Goal: Navigation & Orientation: Understand site structure

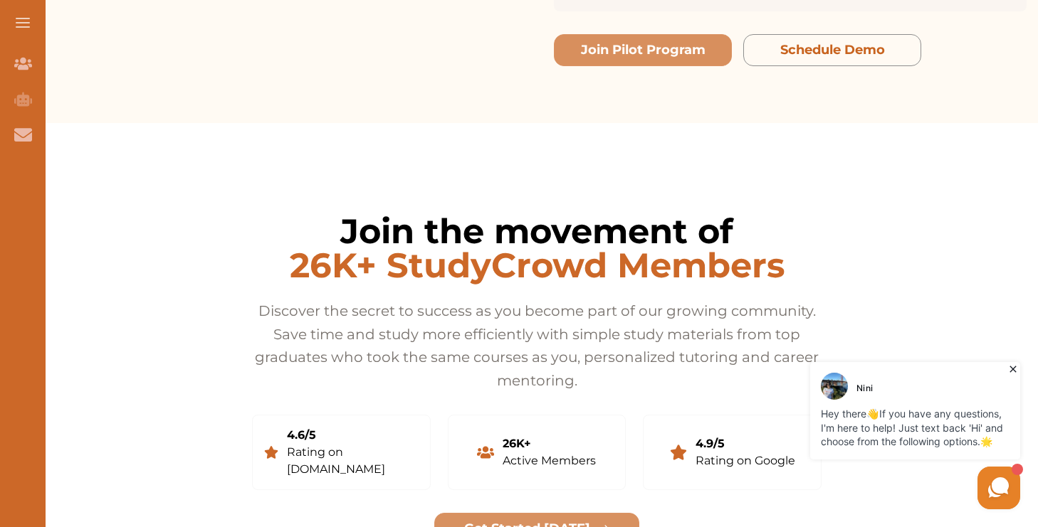
scroll to position [2495, 0]
click at [310, 445] on div "Rating on Reviews.io" at bounding box center [353, 462] width 132 height 34
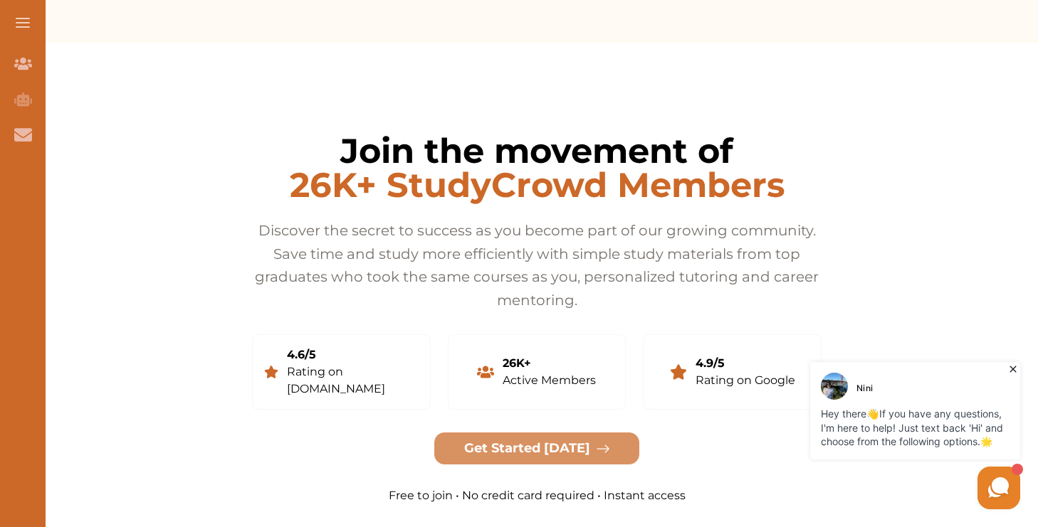
scroll to position [2580, 0]
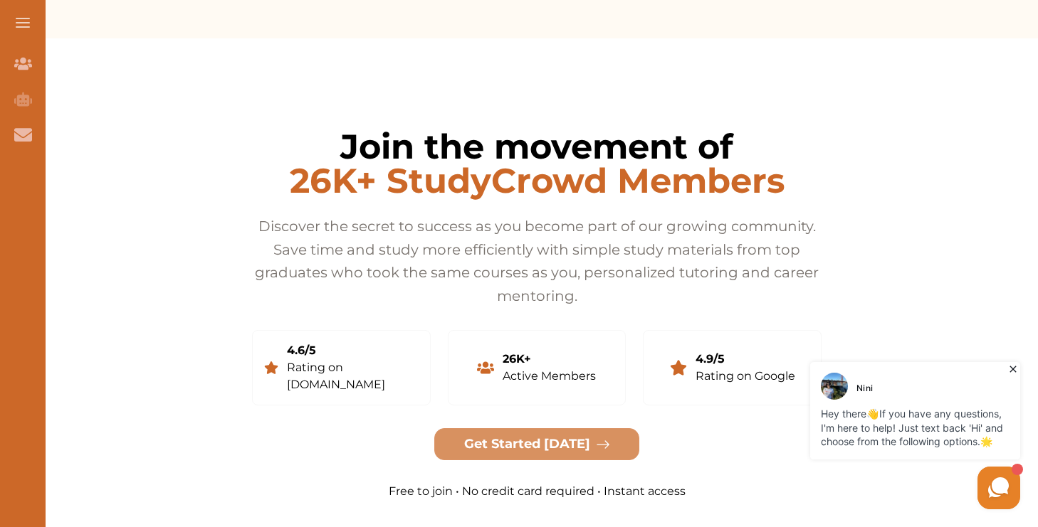
click at [535, 368] on div "Active Members" at bounding box center [548, 376] width 93 height 17
click at [588, 368] on div "Active Members" at bounding box center [548, 376] width 93 height 17
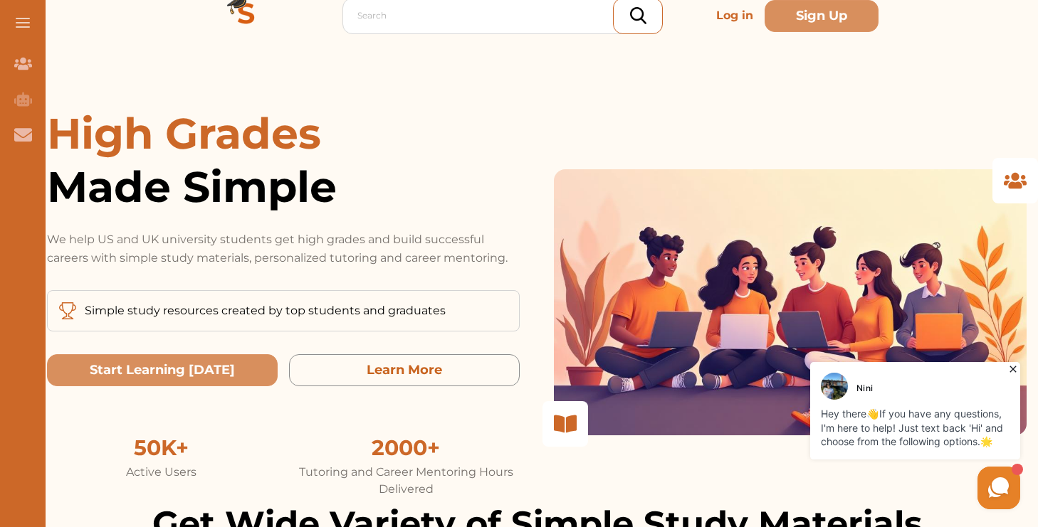
scroll to position [0, 0]
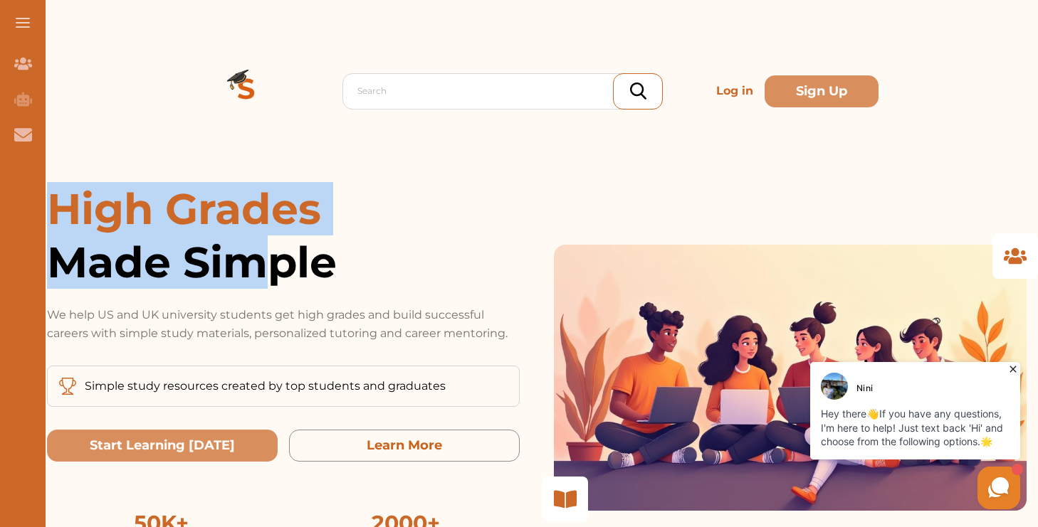
drag, startPoint x: 53, startPoint y: 209, endPoint x: 273, endPoint y: 251, distance: 223.9
click at [274, 251] on h1 "High Grades Made Simple" at bounding box center [283, 235] width 473 height 107
click at [167, 121] on div "Search Log in Sign Up Search Log in Sign Up" at bounding box center [537, 91] width 1002 height 182
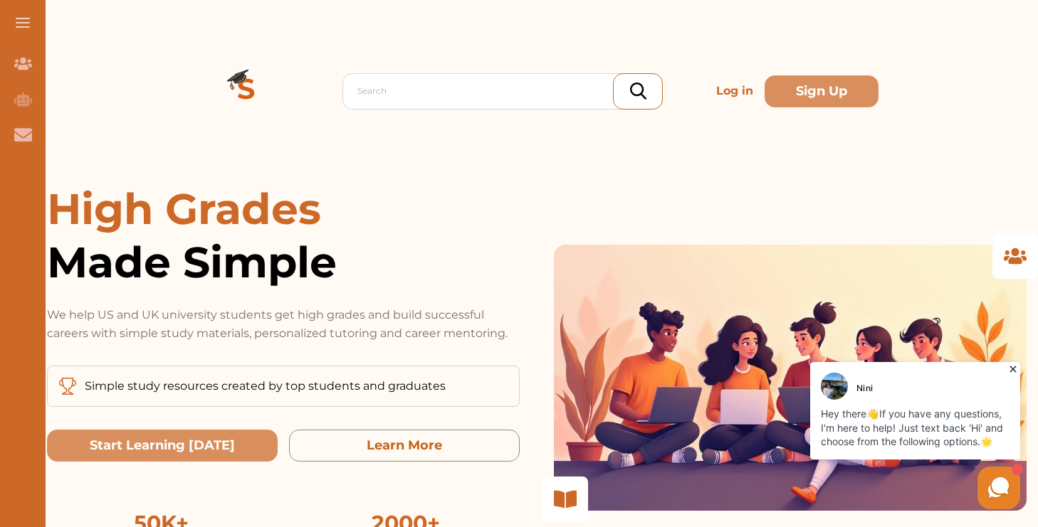
click at [21, 20] on button at bounding box center [23, 23] width 46 height 46
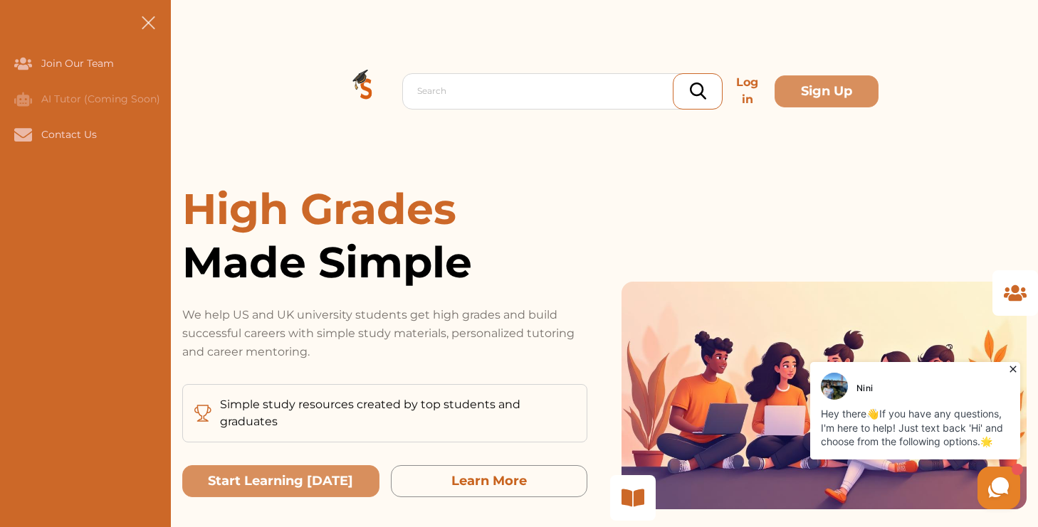
click at [151, 21] on button at bounding box center [148, 23] width 46 height 46
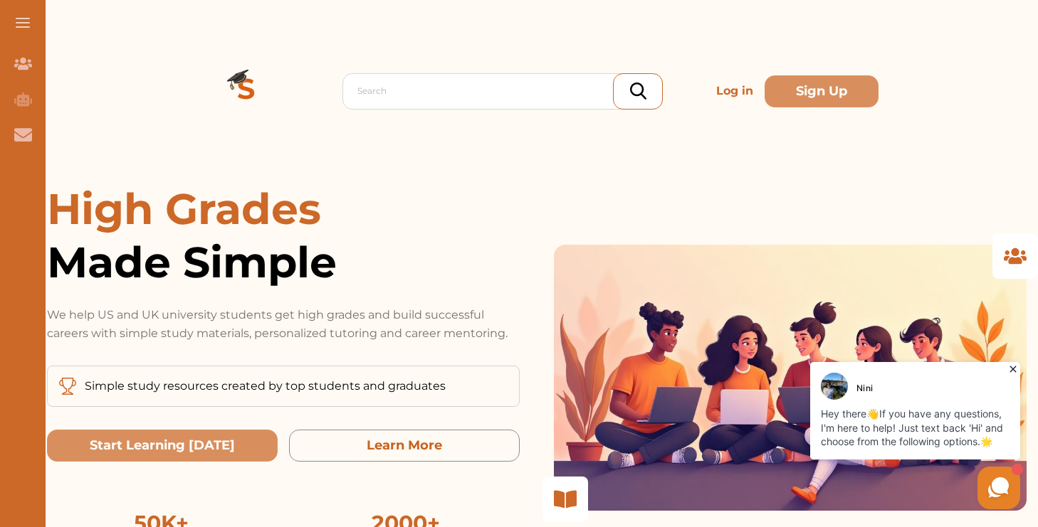
click at [1014, 371] on icon at bounding box center [1012, 370] width 6 height 6
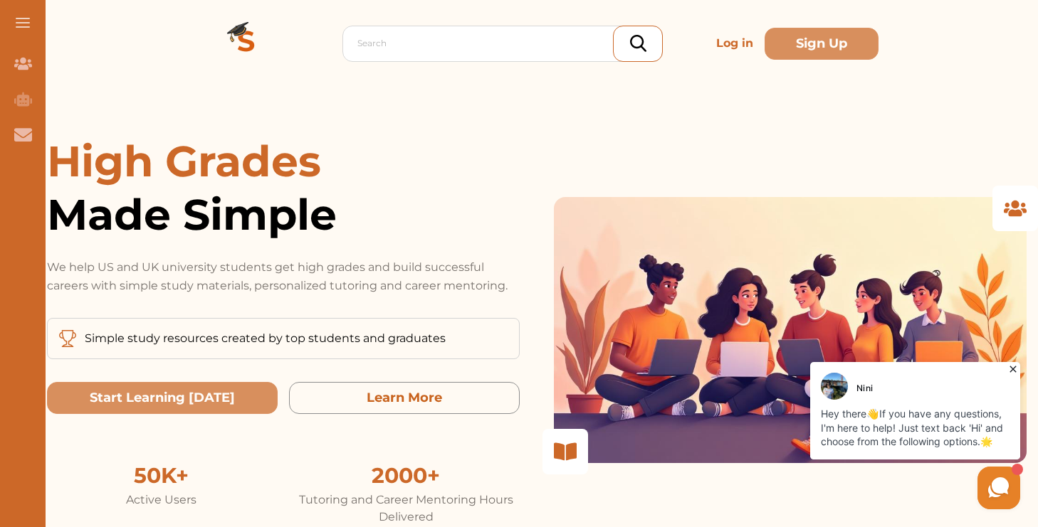
scroll to position [49, 0]
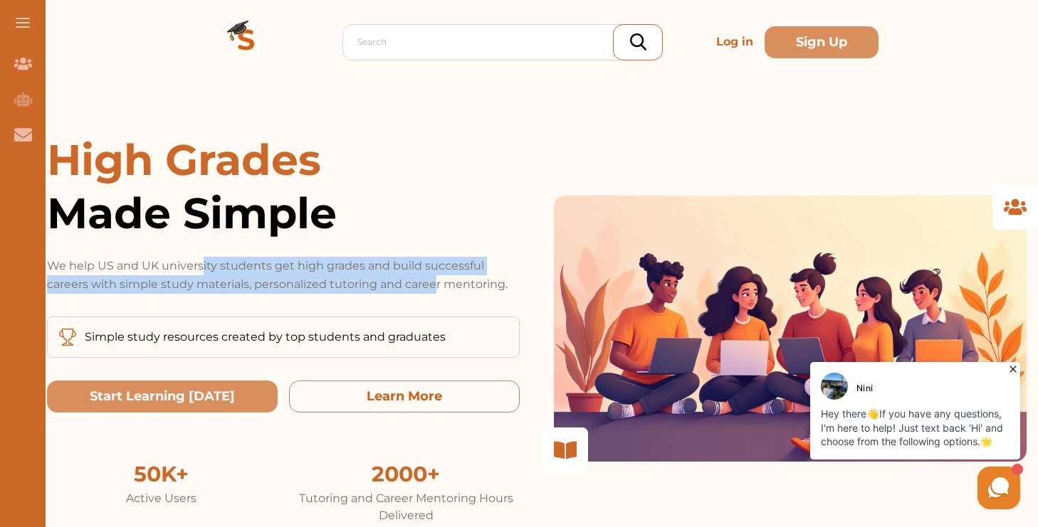
drag, startPoint x: 201, startPoint y: 267, endPoint x: 433, endPoint y: 279, distance: 231.6
click at [433, 279] on p "We help US and UK university students get high grades and build successful care…" at bounding box center [283, 275] width 473 height 37
click at [438, 215] on span "Made Simple" at bounding box center [283, 212] width 473 height 53
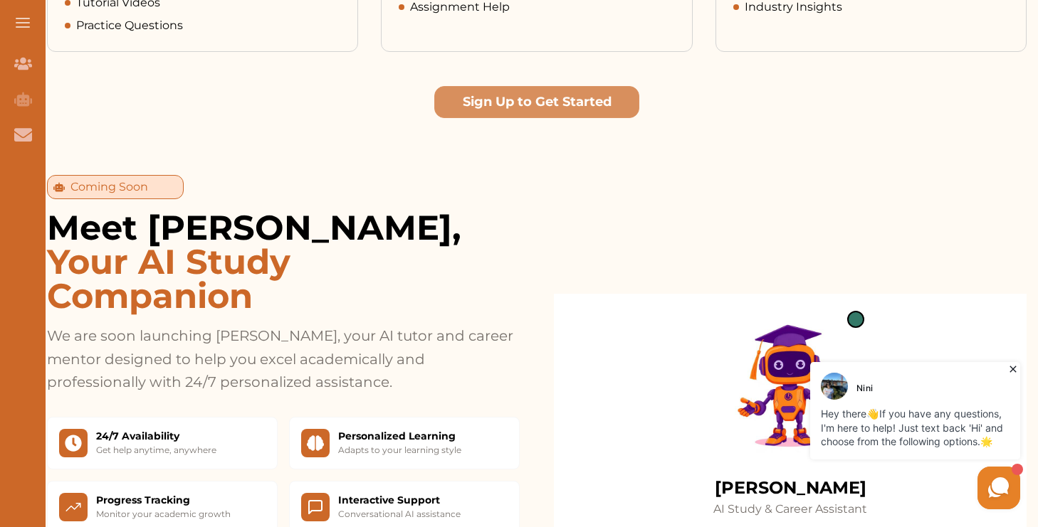
scroll to position [961, 0]
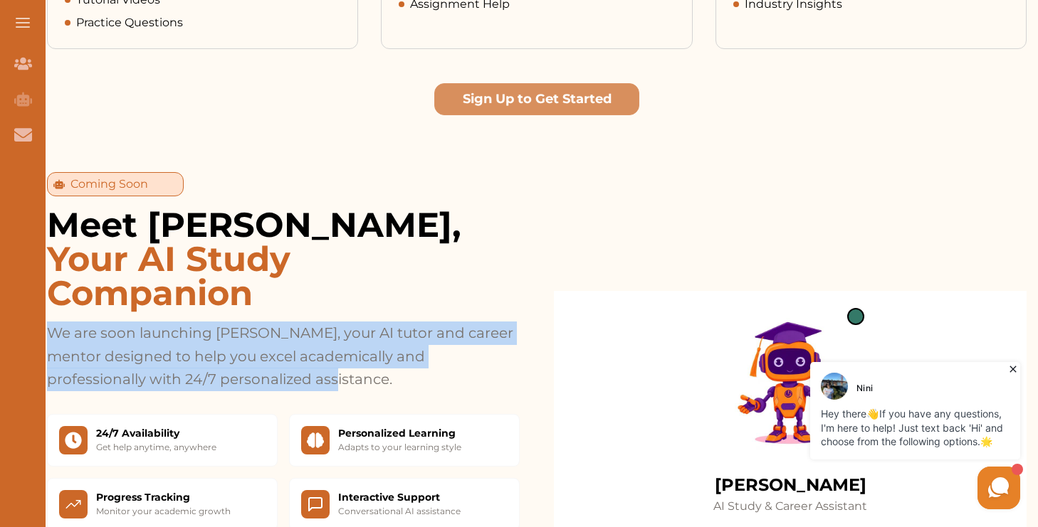
drag, startPoint x: 52, startPoint y: 317, endPoint x: 366, endPoint y: 367, distance: 317.8
click at [366, 367] on p "We are soon launching Clara, your AI tutor and career mentor designed to help y…" at bounding box center [283, 357] width 473 height 70
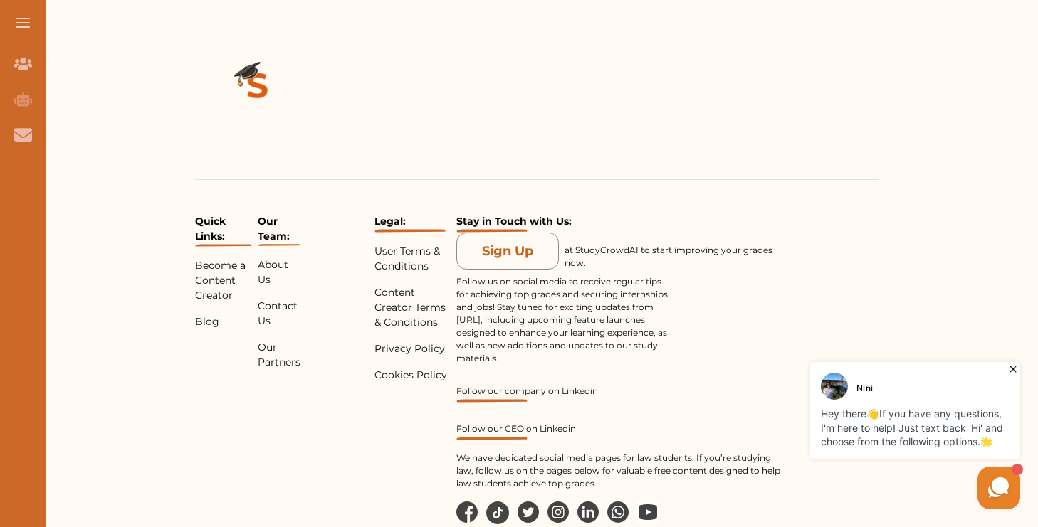
scroll to position [3231, 0]
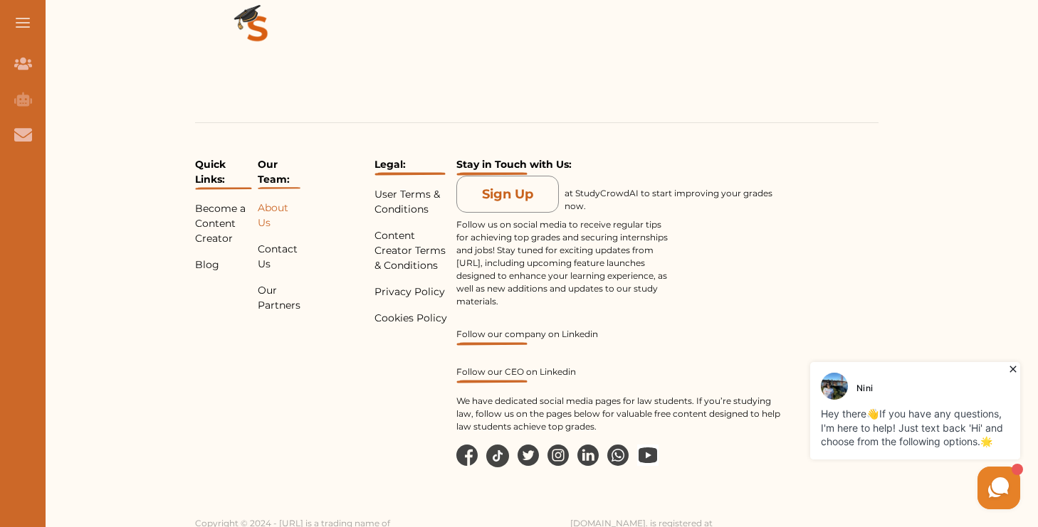
click at [265, 201] on p "About Us" at bounding box center [279, 216] width 43 height 30
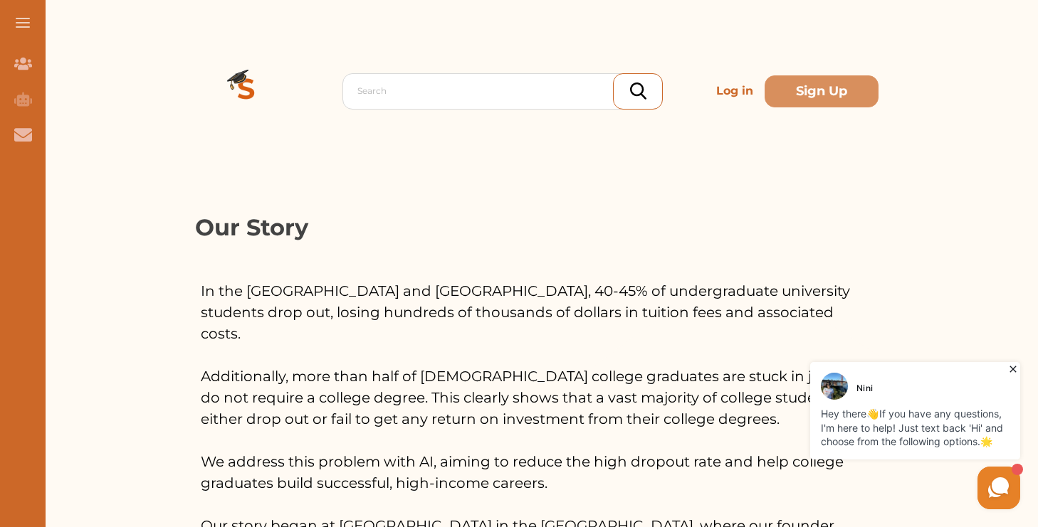
click at [1013, 370] on icon at bounding box center [1012, 370] width 6 height 6
click at [1014, 369] on icon at bounding box center [1013, 369] width 14 height 14
